Goal: Task Accomplishment & Management: Manage account settings

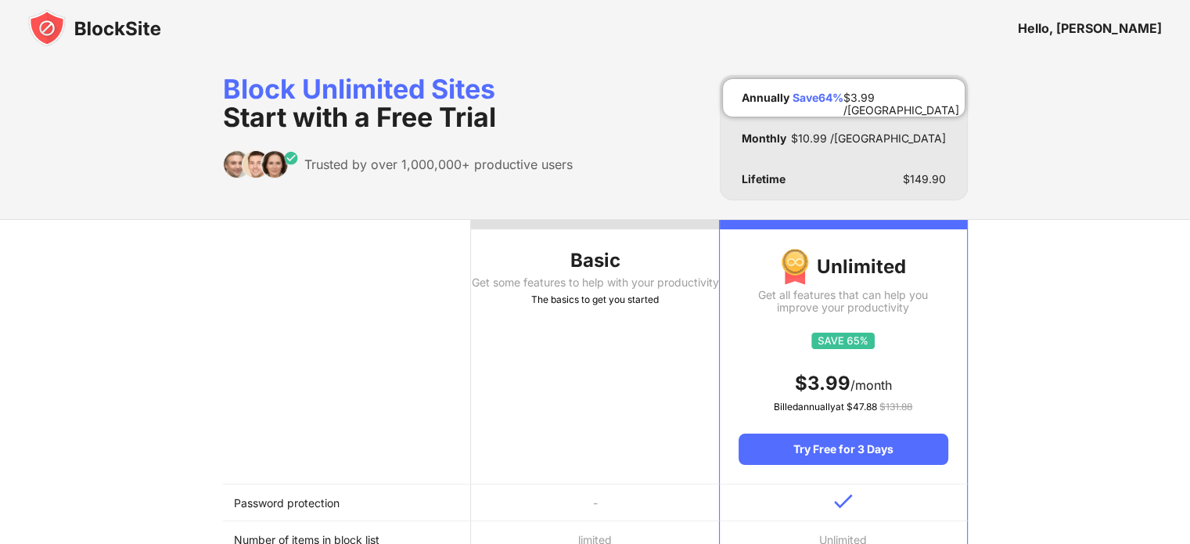
click at [125, 32] on img at bounding box center [94, 28] width 133 height 38
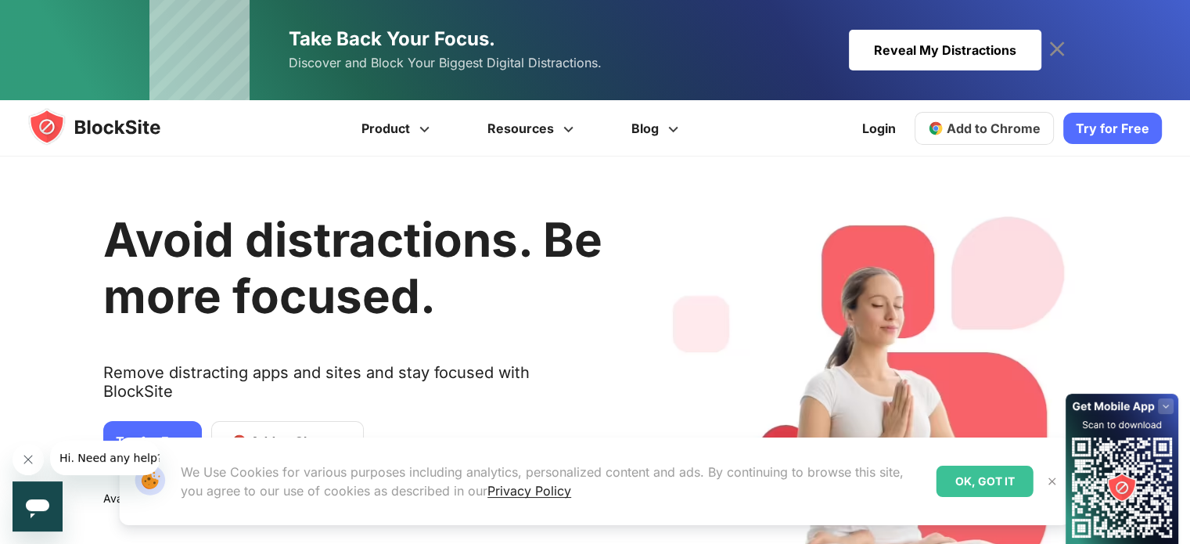
click at [128, 118] on img at bounding box center [109, 127] width 163 height 38
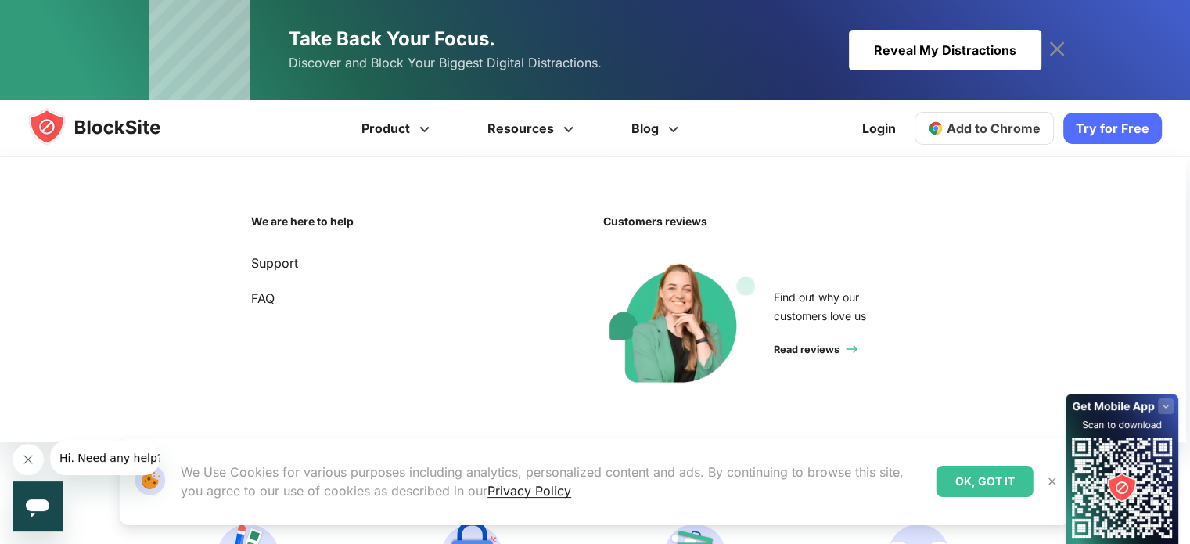
scroll to position [626, 0]
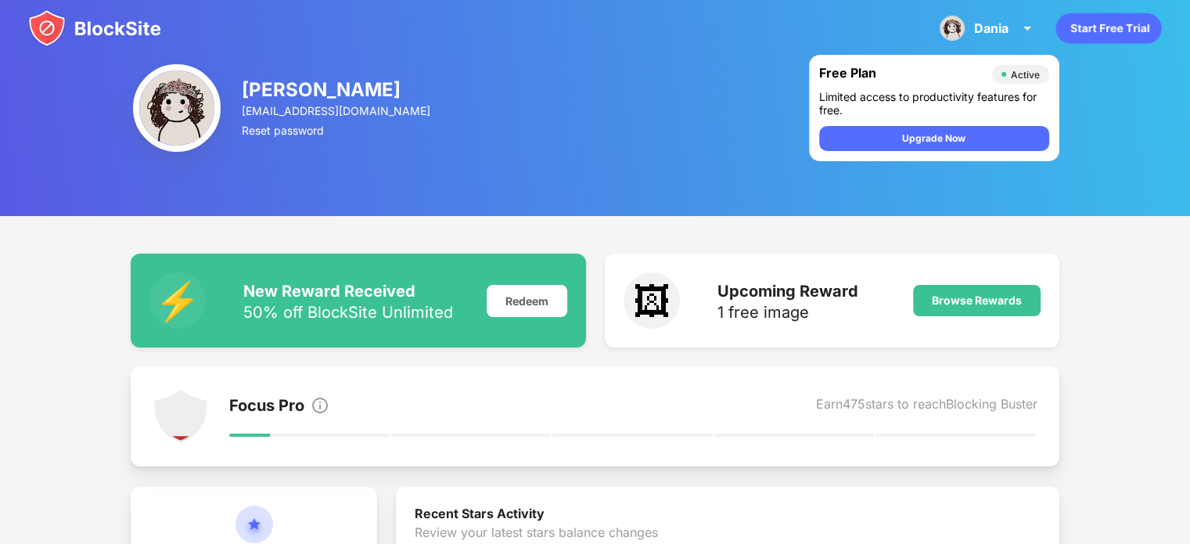
click at [179, 99] on img at bounding box center [177, 108] width 88 height 88
click at [309, 95] on div "Dania Othman" at bounding box center [337, 89] width 191 height 23
click at [92, 23] on img at bounding box center [94, 28] width 133 height 38
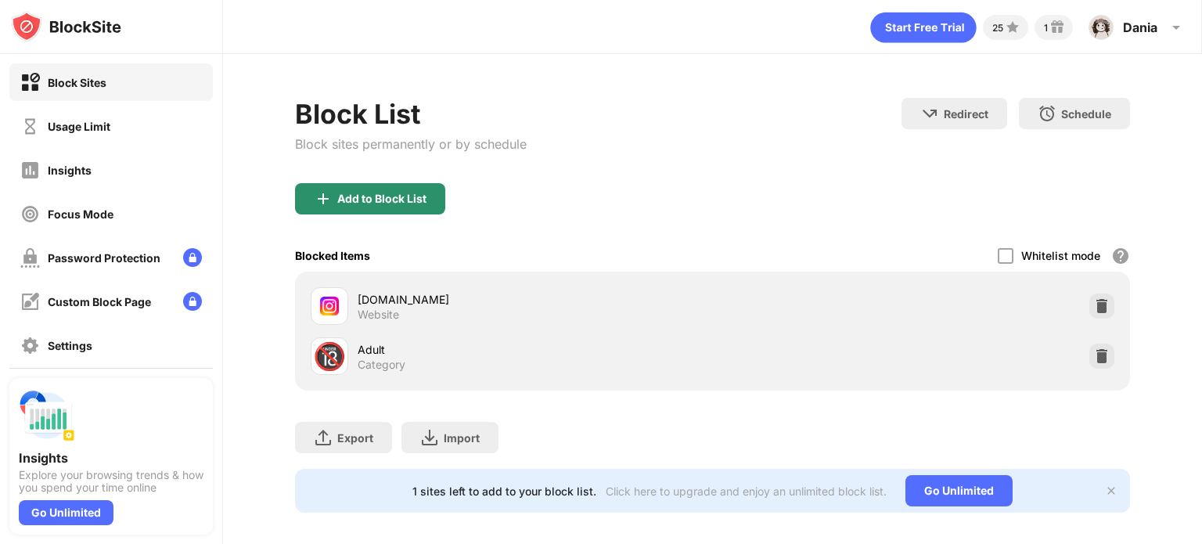
click at [352, 196] on div "Add to Block List" at bounding box center [381, 199] width 89 height 13
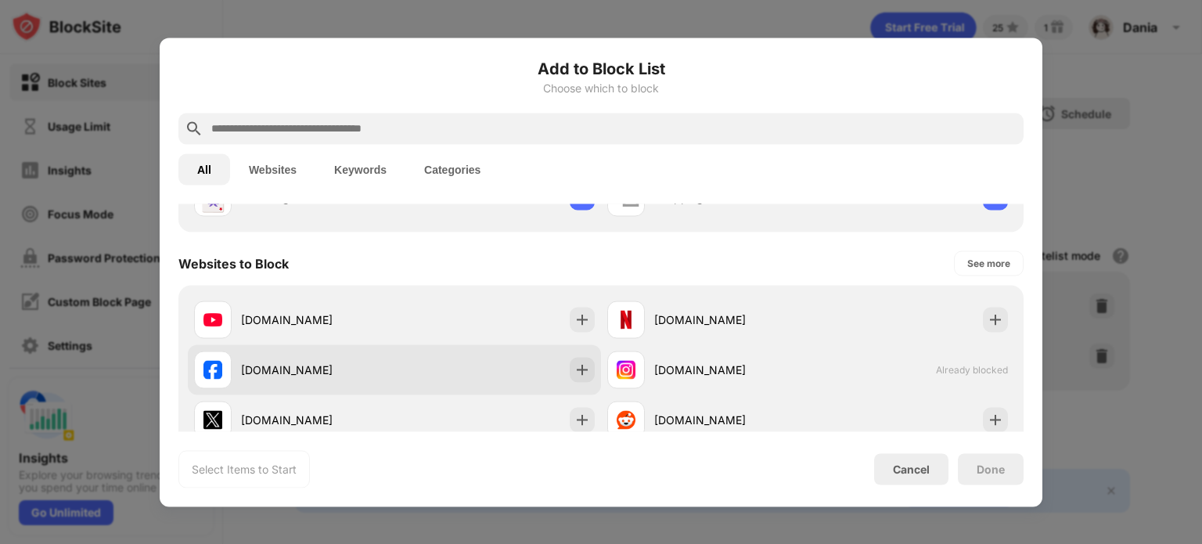
scroll to position [235, 0]
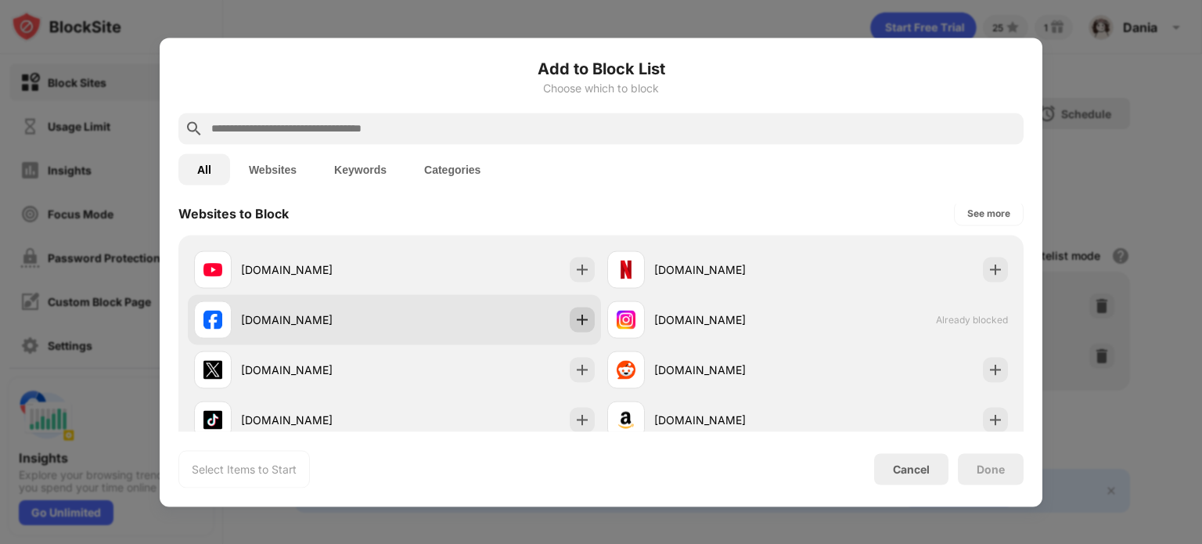
click at [581, 324] on img at bounding box center [582, 319] width 16 height 16
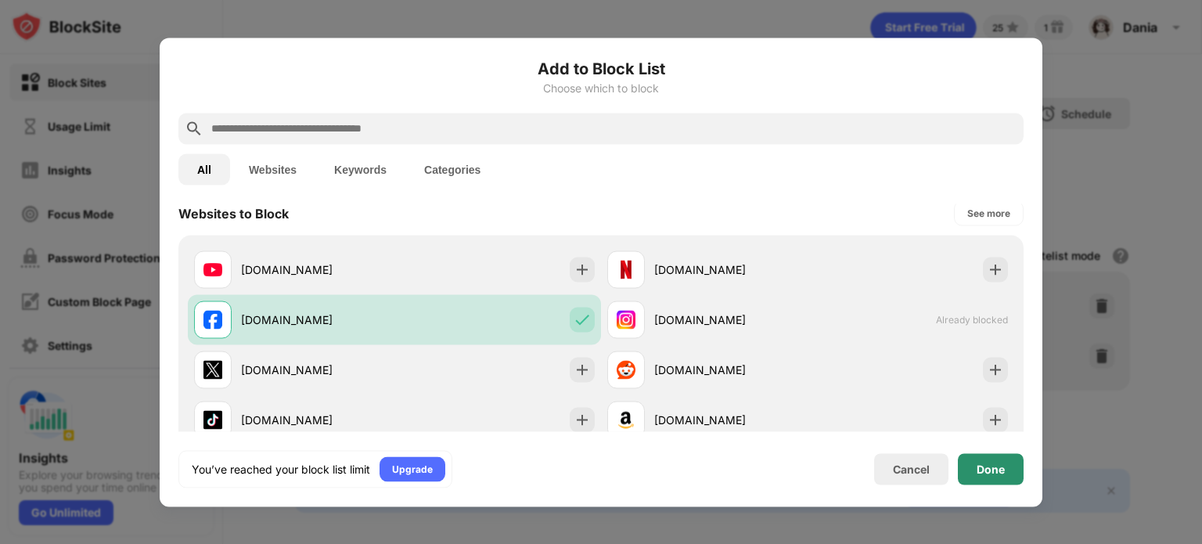
click at [996, 473] on div "Done" at bounding box center [991, 469] width 28 height 13
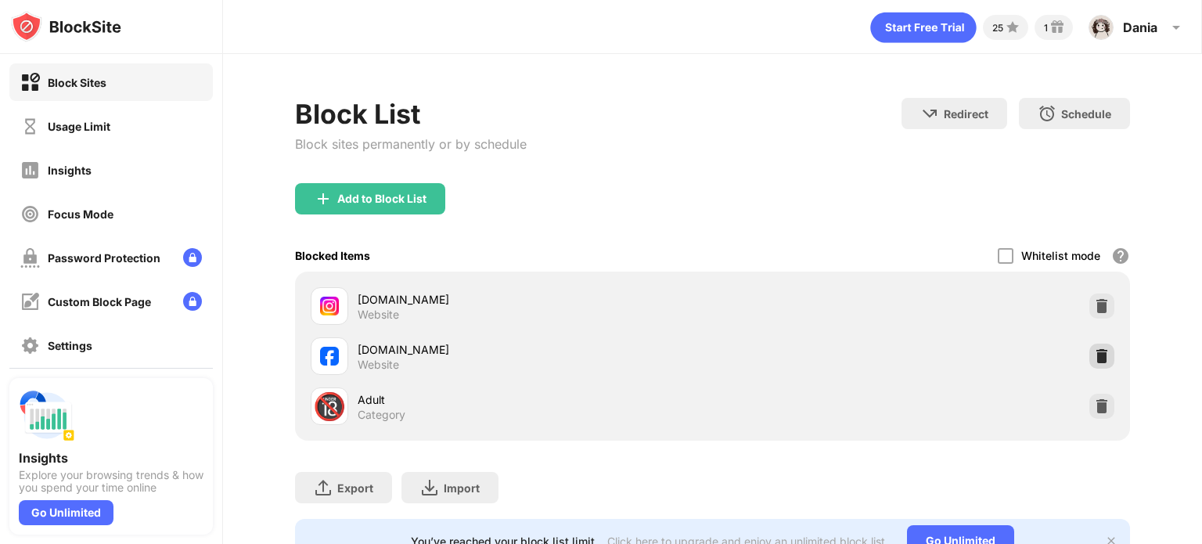
click at [1089, 344] on div at bounding box center [1101, 356] width 25 height 25
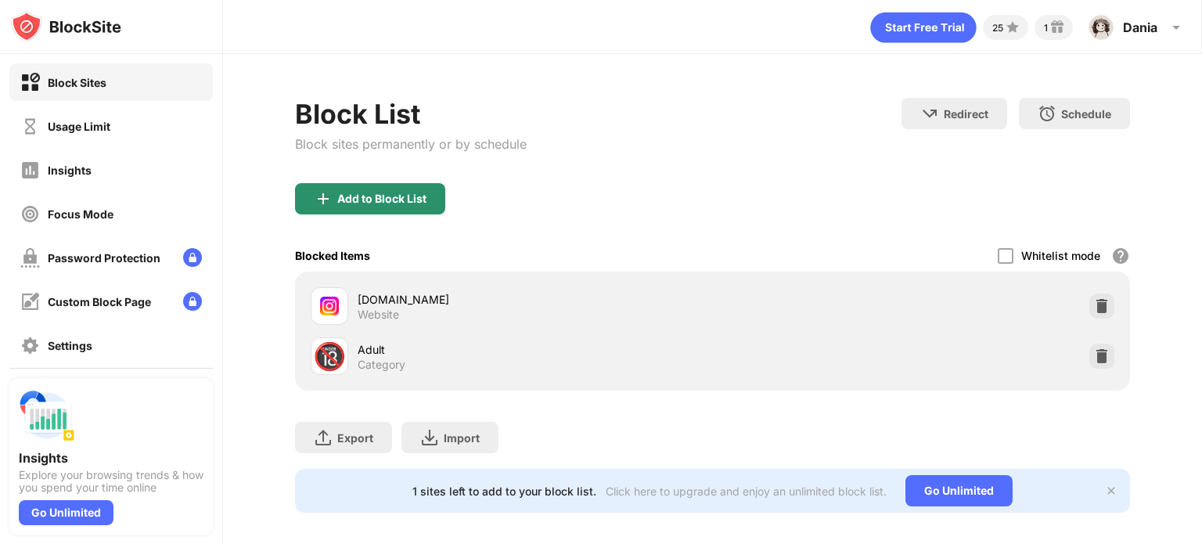
click at [397, 187] on div "Add to Block List" at bounding box center [370, 198] width 150 height 31
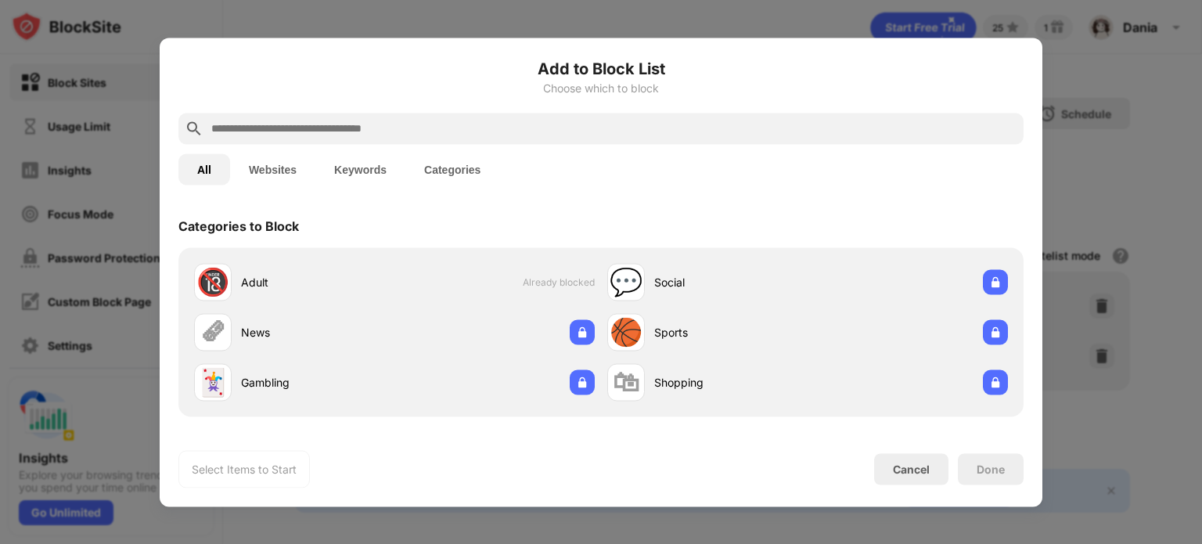
click at [258, 131] on input "text" at bounding box center [614, 128] width 808 height 19
paste input "**********"
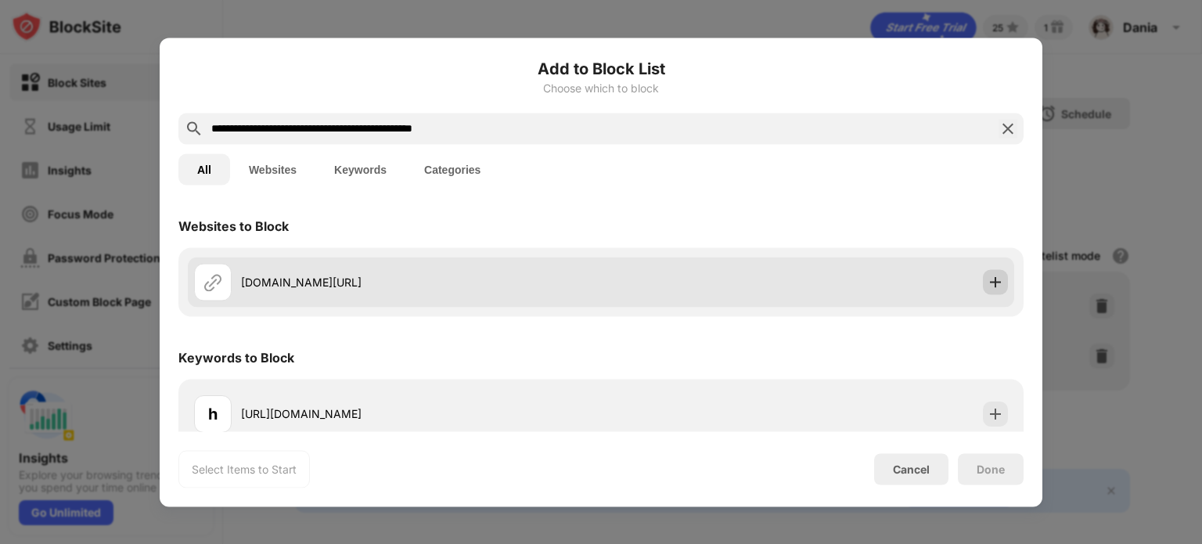
type input "**********"
click at [995, 286] on div at bounding box center [995, 281] width 25 height 25
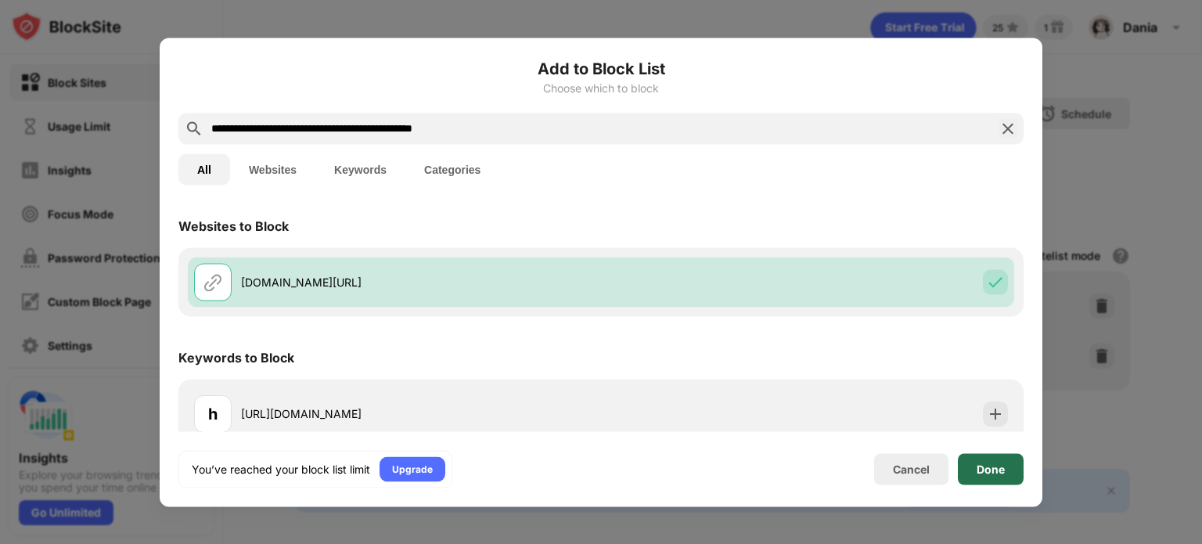
click at [992, 473] on div "Done" at bounding box center [991, 469] width 28 height 13
